Goal: Check status: Check status

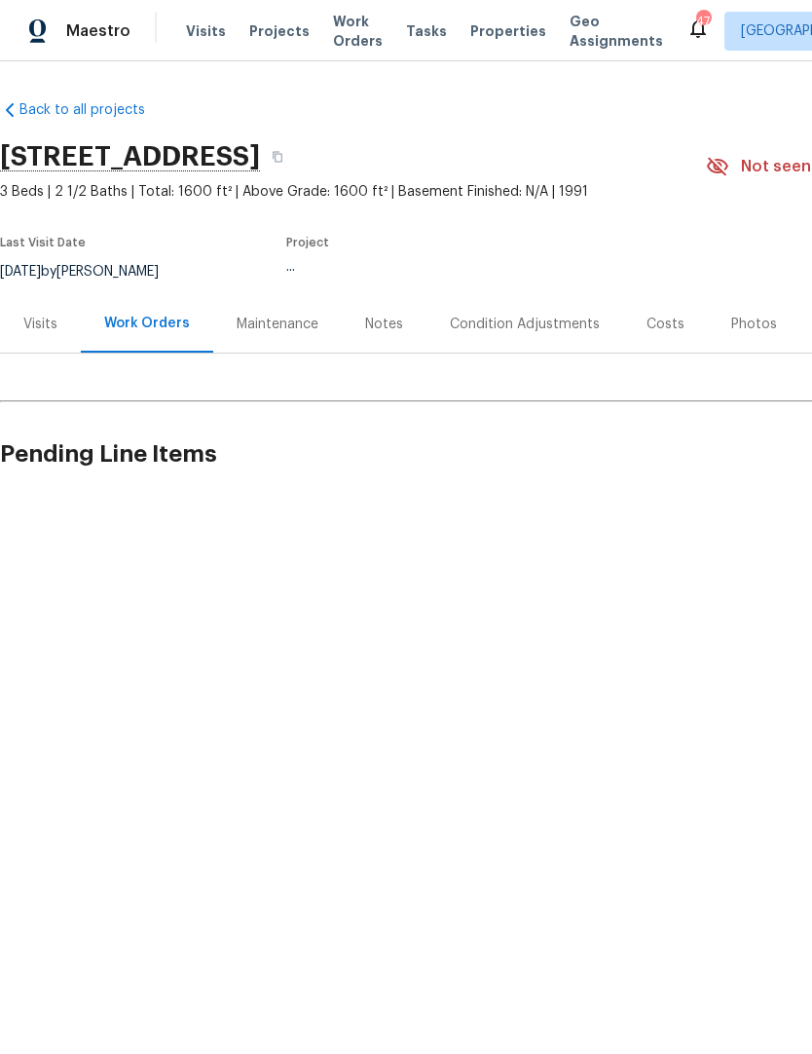
click at [102, 37] on span "Maestro" at bounding box center [98, 30] width 64 height 19
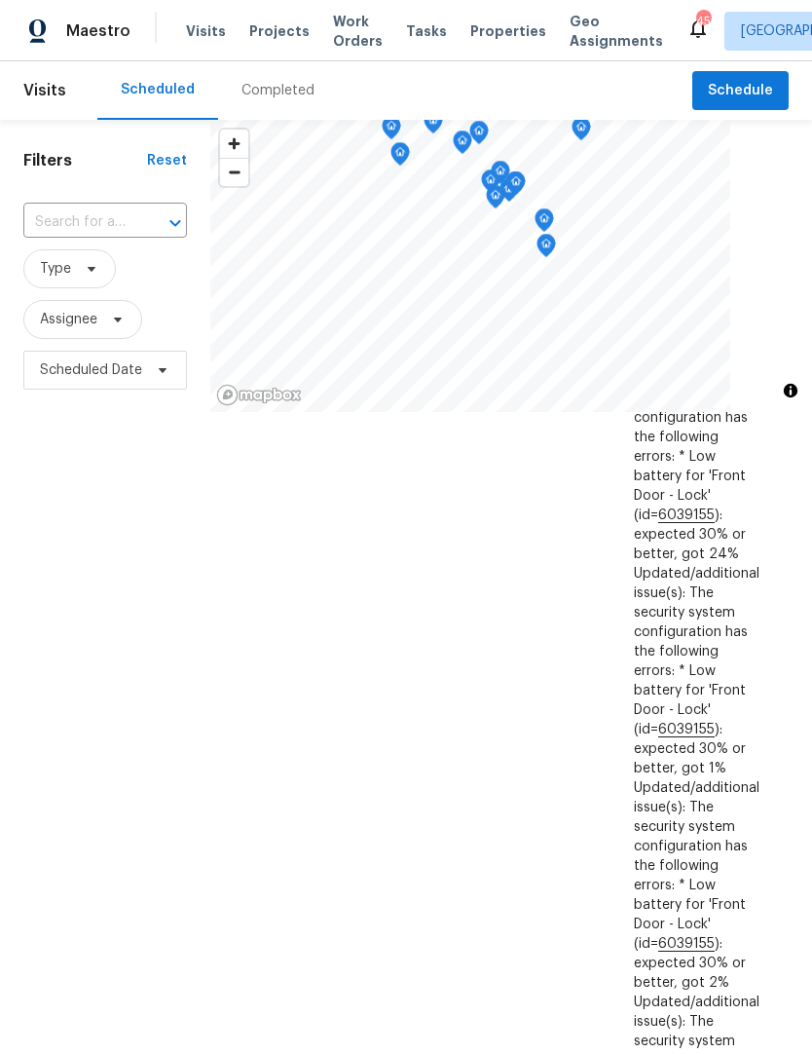
scroll to position [950, 0]
